Goal: Transaction & Acquisition: Purchase product/service

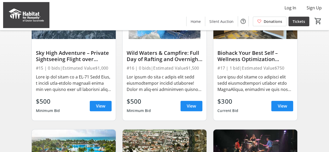
scroll to position [85, 0]
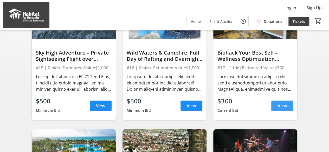
click at [279, 109] on span "View" at bounding box center [282, 106] width 9 height 6
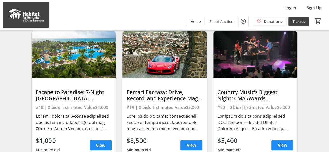
scroll to position [181, 0]
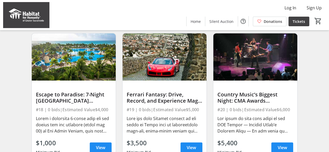
click at [77, 65] on img at bounding box center [74, 56] width 84 height 47
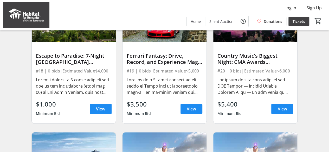
scroll to position [220, 0]
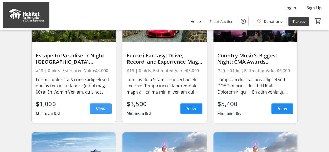
click at [99, 112] on span "View" at bounding box center [100, 109] width 9 height 6
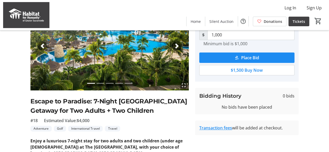
scroll to position [48, 0]
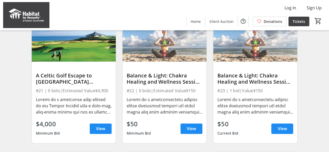
scroll to position [340, 0]
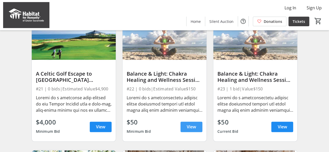
click at [188, 130] on span "View" at bounding box center [191, 127] width 9 height 6
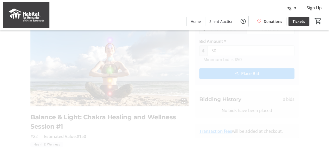
scroll to position [31, 0]
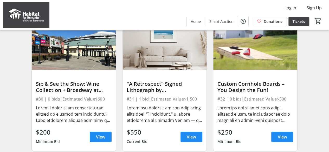
scroll to position [744, 0]
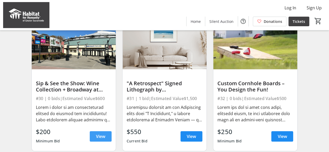
click at [97, 140] on span "View" at bounding box center [100, 136] width 9 height 6
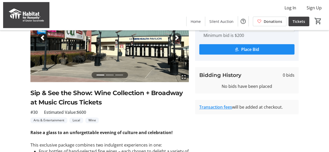
scroll to position [56, 0]
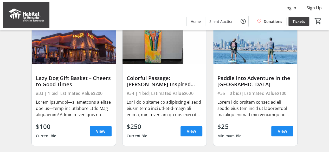
scroll to position [888, 0]
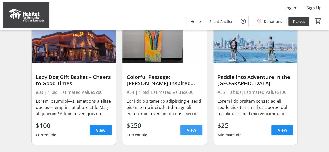
click at [190, 133] on span "View" at bounding box center [191, 130] width 9 height 6
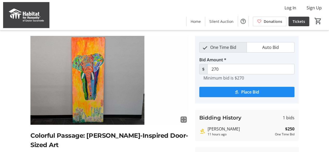
scroll to position [13, 0]
